Goal: Information Seeking & Learning: Learn about a topic

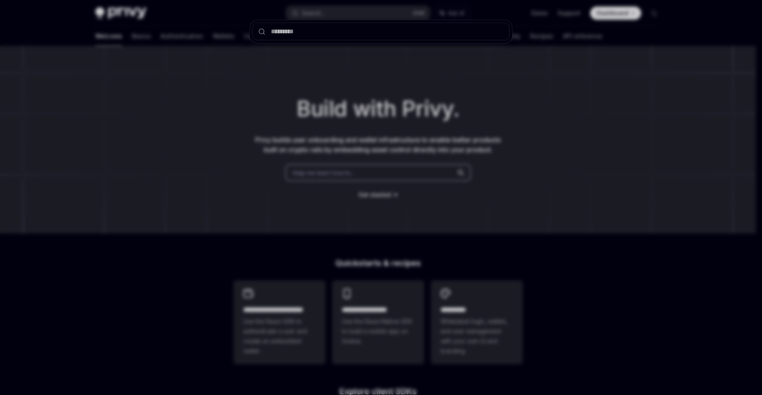
click at [223, 51] on div at bounding box center [381, 197] width 762 height 395
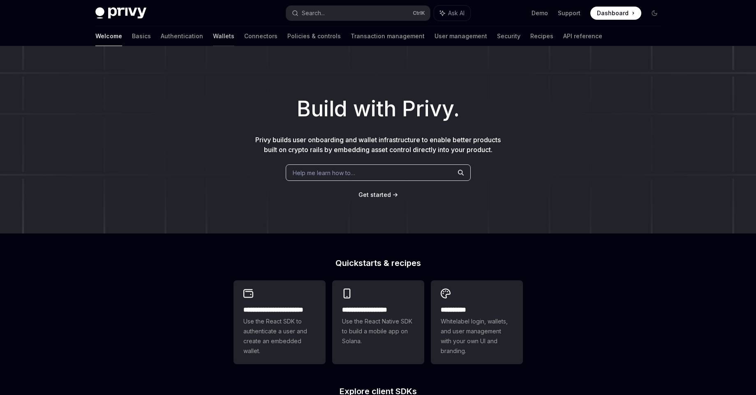
click at [213, 38] on link "Wallets" at bounding box center [223, 36] width 21 height 20
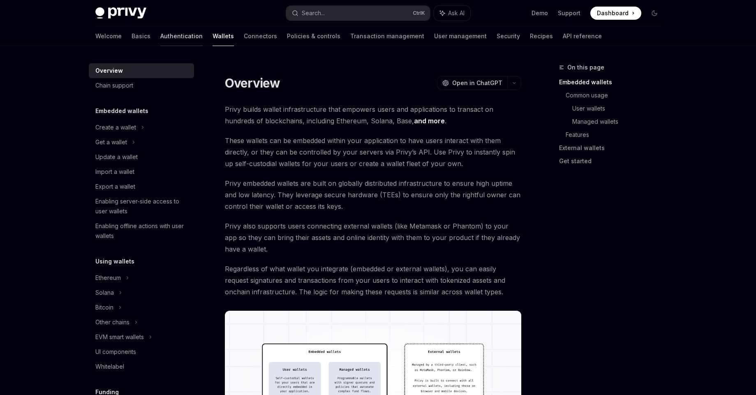
click at [160, 37] on link "Authentication" at bounding box center [181, 36] width 42 height 20
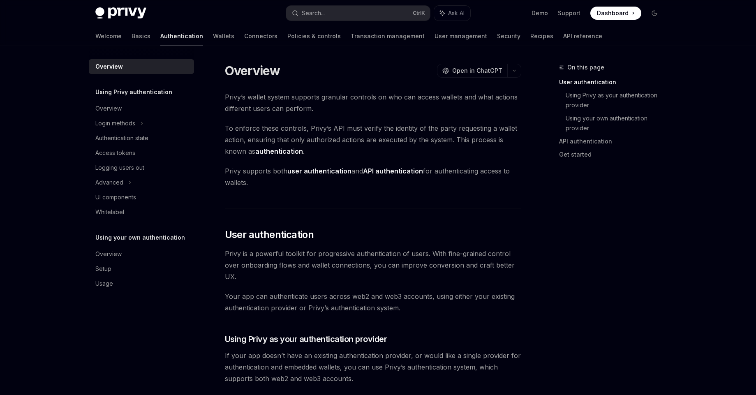
click at [167, 40] on div "Welcome Basics Authentication Wallets Connectors Policies & controls Transactio…" at bounding box center [348, 36] width 507 height 20
click at [213, 40] on link "Wallets" at bounding box center [223, 36] width 21 height 20
type textarea "*"
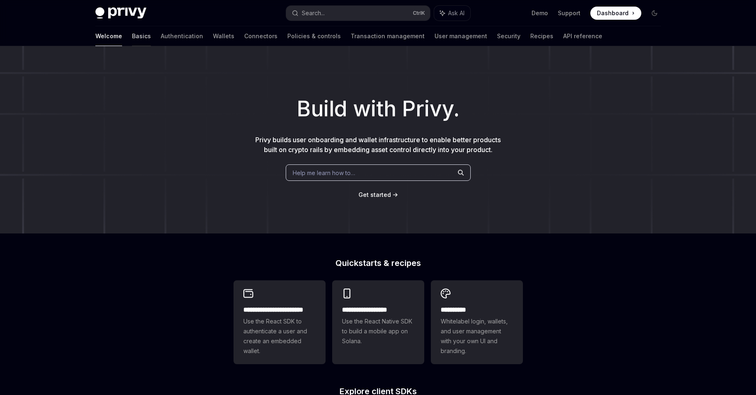
click at [132, 40] on link "Basics" at bounding box center [141, 36] width 19 height 20
type textarea "*"
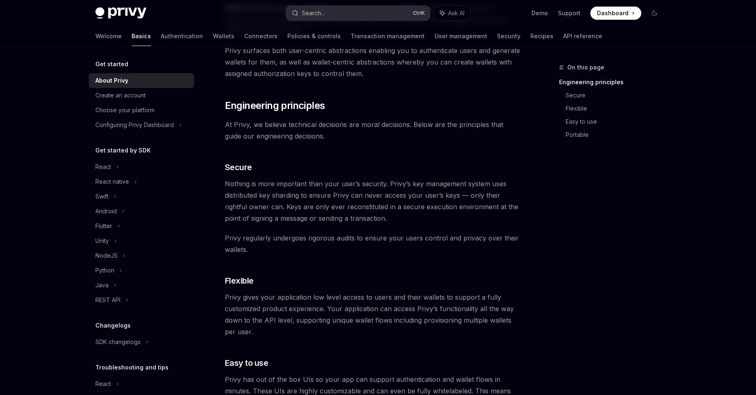
click at [368, 19] on button "Search... Ctrl K" at bounding box center [358, 13] width 144 height 15
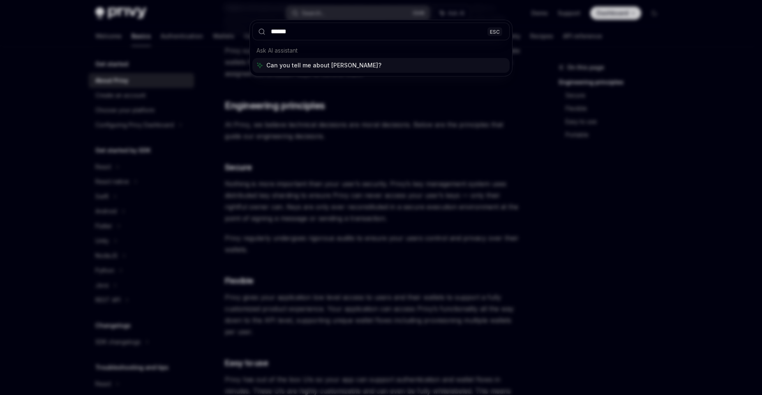
type input "*******"
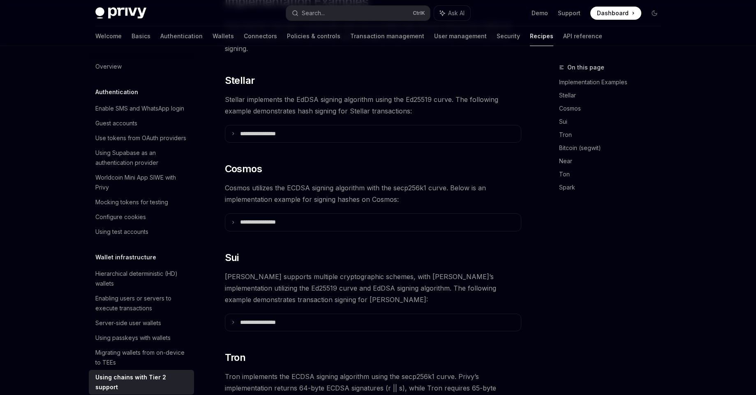
scroll to position [182, 0]
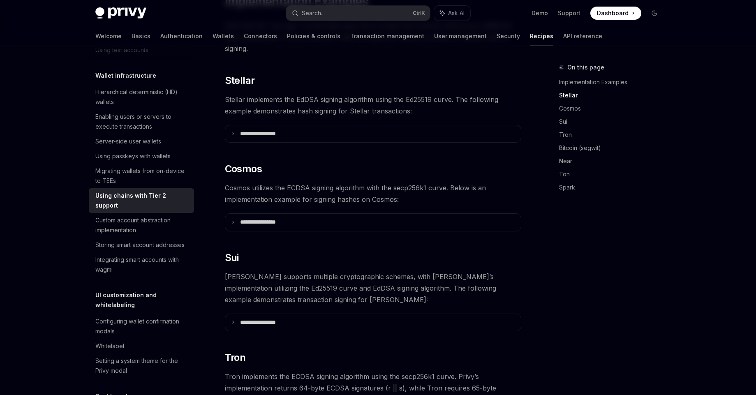
click at [306, 99] on span "Stellar implements the EdDSA signing algorithm using the Ed25519 curve. The fol…" at bounding box center [373, 105] width 297 height 23
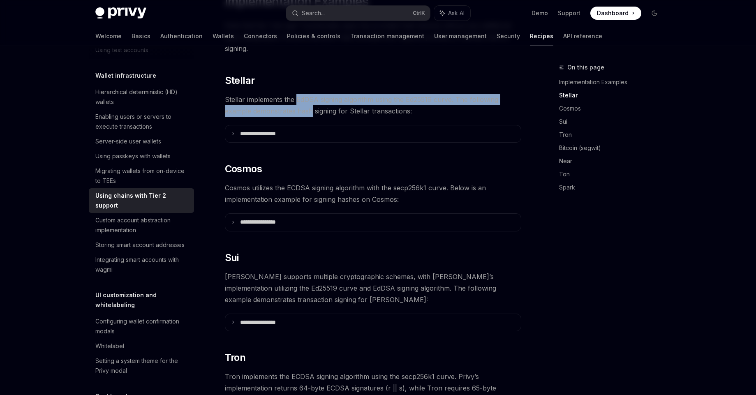
drag, startPoint x: 306, startPoint y: 99, endPoint x: 313, endPoint y: 87, distance: 13.8
click at [313, 94] on span "Stellar implements the EdDSA signing algorithm using the Ed25519 curve. The fol…" at bounding box center [373, 105] width 297 height 23
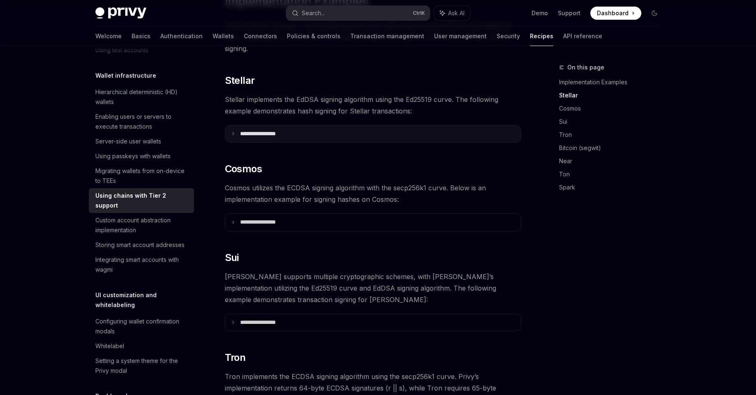
click at [281, 130] on p "**********" at bounding box center [268, 133] width 56 height 7
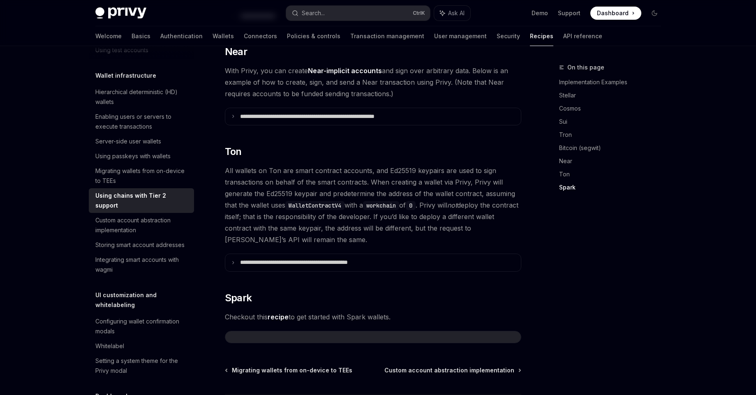
scroll to position [1101, 0]
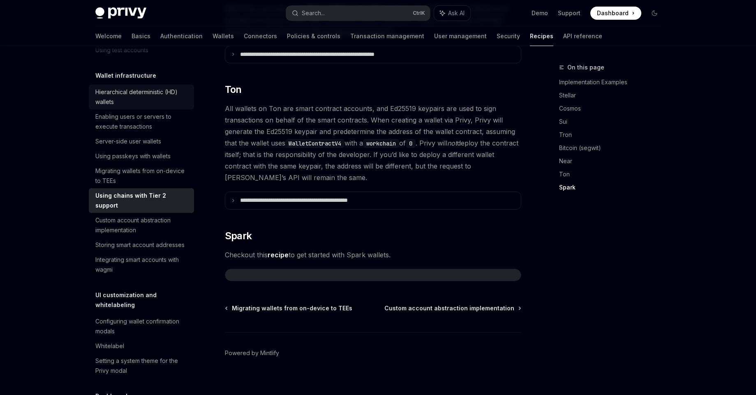
click at [156, 107] on div "Hierarchical deterministic (HD) wallets" at bounding box center [142, 97] width 94 height 20
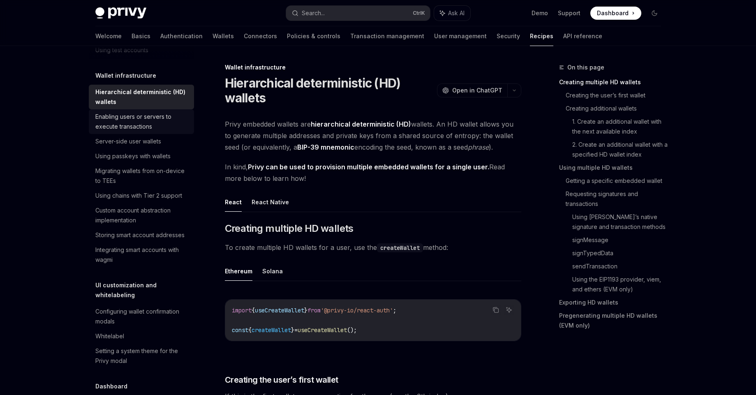
click at [141, 132] on div "Enabling users or servers to execute transactions" at bounding box center [142, 122] width 94 height 20
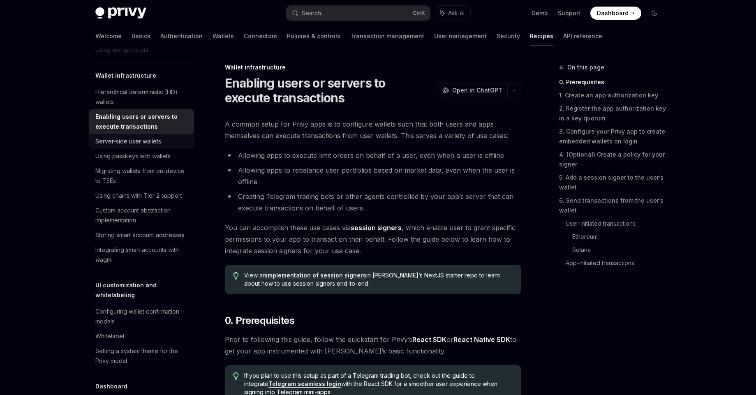
click at [146, 149] on link "Server-side user wallets" at bounding box center [141, 141] width 105 height 15
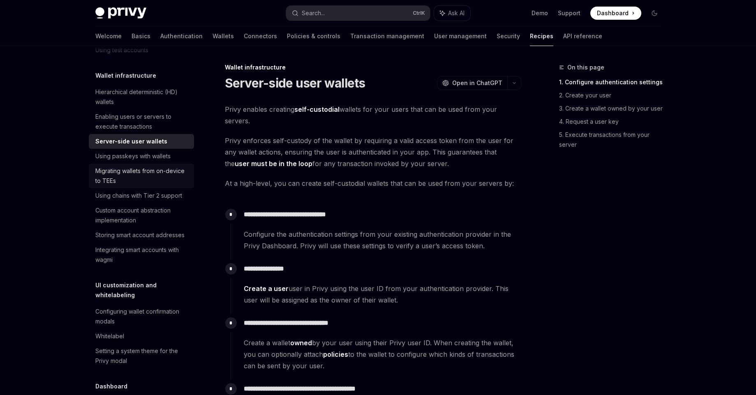
click at [147, 185] on link "Migrating wallets from on-device to TEEs" at bounding box center [141, 176] width 105 height 25
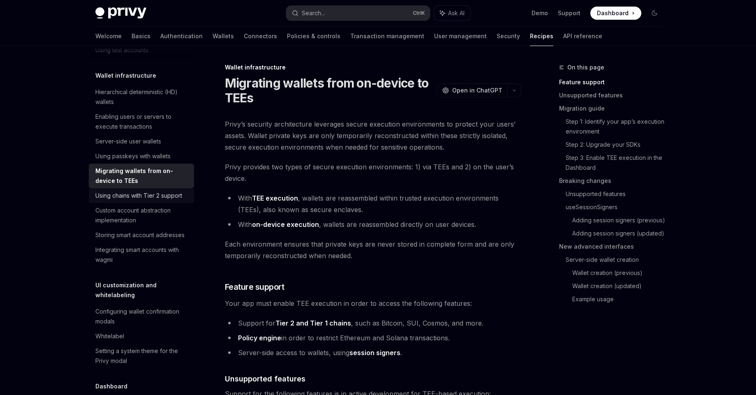
click at [144, 201] on div "Using chains with Tier 2 support" at bounding box center [138, 196] width 87 height 10
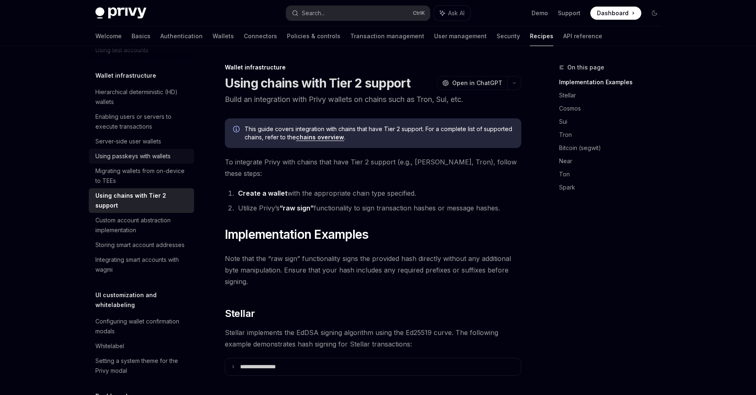
click at [152, 161] on div "Using passkeys with wallets" at bounding box center [132, 156] width 75 height 10
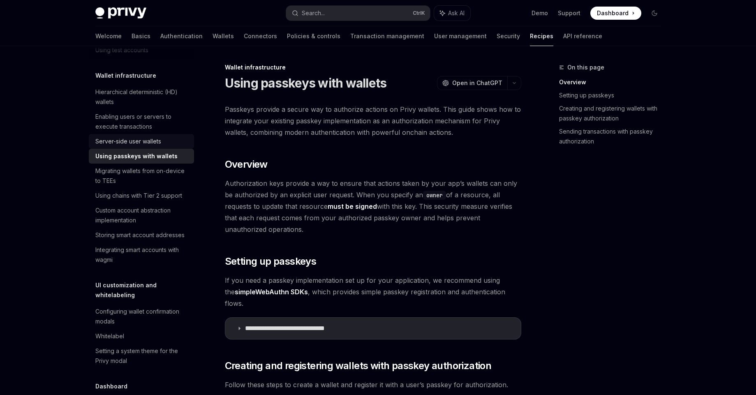
click at [152, 146] on div "Server-side user wallets" at bounding box center [128, 142] width 66 height 10
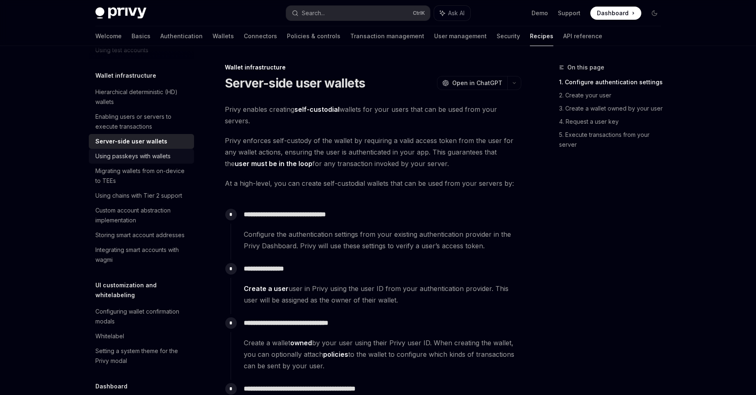
click at [151, 161] on div "Using passkeys with wallets" at bounding box center [132, 156] width 75 height 10
type textarea "*"
